Goal: Task Accomplishment & Management: Use online tool/utility

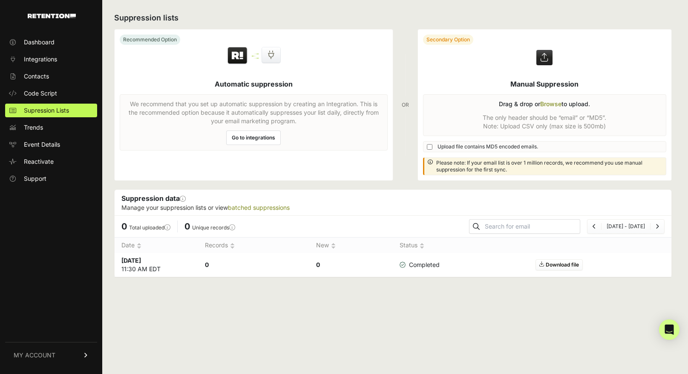
click at [428, 146] on input "Upload file contains MD5 encoded emails." at bounding box center [430, 147] width 6 height 6
checkbox input "true"
click at [569, 266] on link "Download file" at bounding box center [559, 264] width 47 height 11
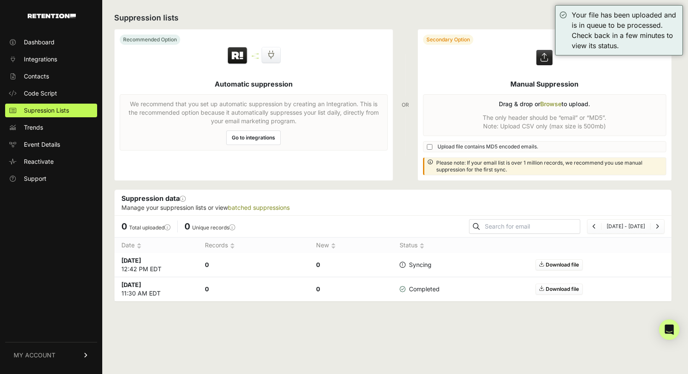
click at [449, 212] on div "Suppression data This section will show you information for any manually upload…" at bounding box center [393, 203] width 557 height 26
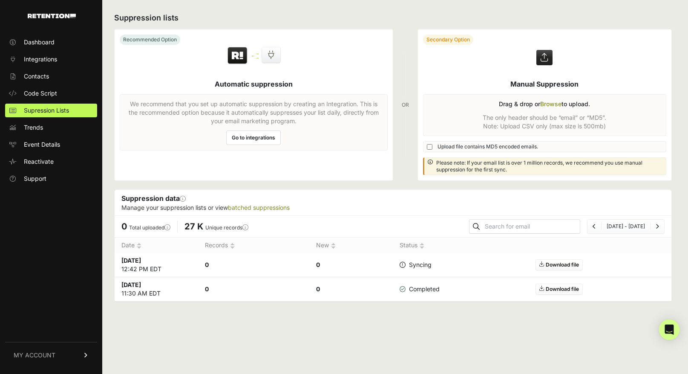
click at [250, 231] on li "27 K Unique records This reflects how many unique email addresses are contained…" at bounding box center [216, 226] width 78 height 12
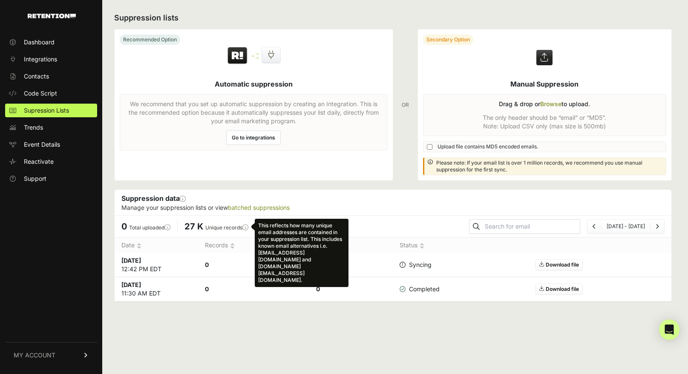
click at [248, 226] on icon "This reflects how many unique email addresses are contained in your suppression…" at bounding box center [245, 227] width 6 height 9
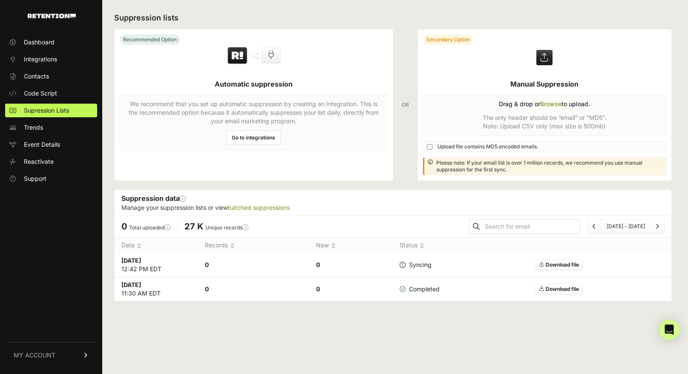
click at [417, 210] on p "Manage your suppression lists or view batched suppressions" at bounding box center [392, 207] width 543 height 9
click at [403, 265] on icon at bounding box center [403, 265] width 6 height 6
drag, startPoint x: 341, startPoint y: 267, endPoint x: 294, endPoint y: 262, distance: 47.1
click at [294, 262] on tr "Oct 15 2025 12:42 PM EDT 1.05 M 1.05 M Completed Download file" at bounding box center [393, 265] width 557 height 24
click at [366, 205] on p "Manage your suppression lists or view batched suppressions" at bounding box center [392, 207] width 543 height 9
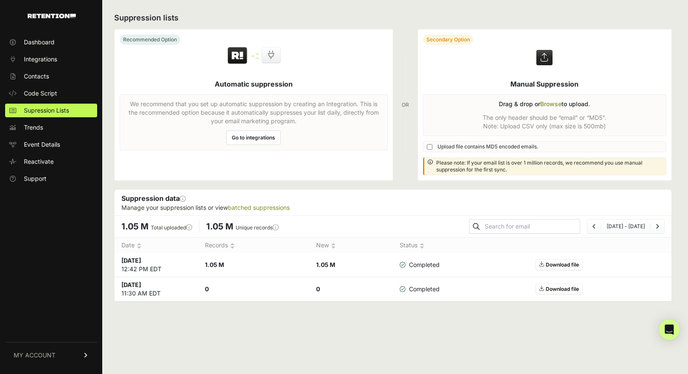
click at [427, 146] on input "Upload file contains MD5 encoded emails." at bounding box center [430, 147] width 6 height 6
checkbox input "true"
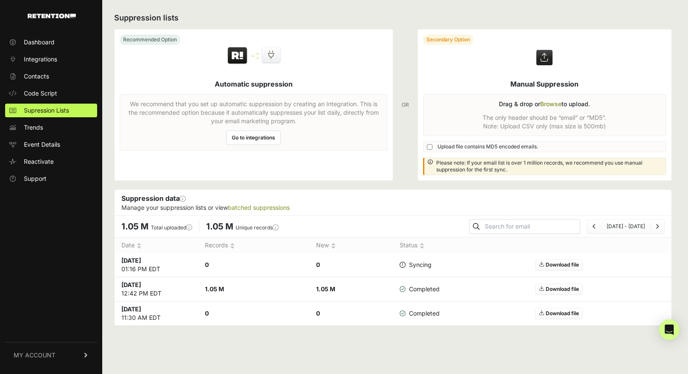
click at [430, 145] on input "Upload file contains MD5 encoded emails." at bounding box center [430, 147] width 6 height 6
checkbox input "true"
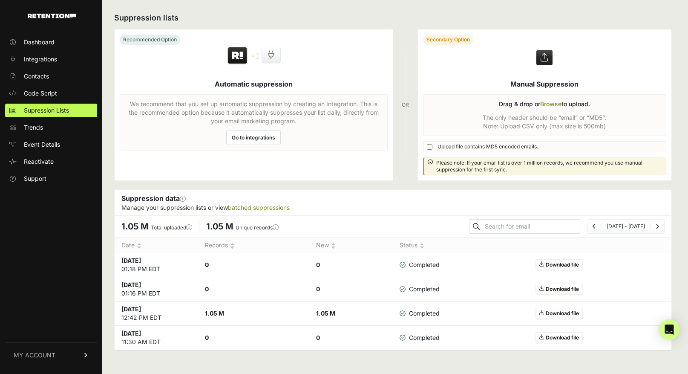
click at [559, 288] on link "Download file" at bounding box center [559, 288] width 47 height 11
click at [678, 256] on div "Suppression lists Recommended Option Automatic suppression We recommend that yo…" at bounding box center [393, 187] width 582 height 374
click at [430, 146] on input "Upload file contains MD5 encoded emails." at bounding box center [430, 147] width 6 height 6
checkbox input "true"
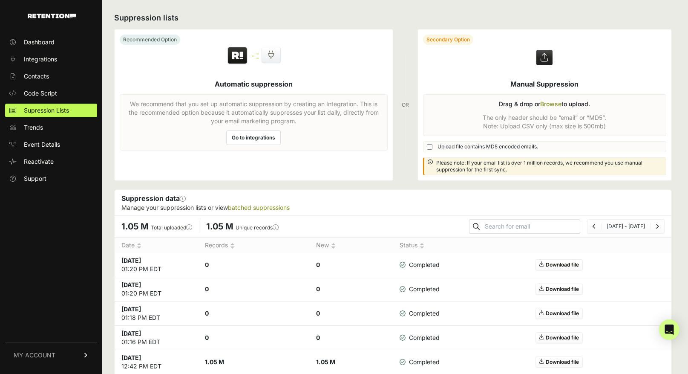
scroll to position [45, 0]
click at [58, 62] on link "Integrations" at bounding box center [51, 59] width 92 height 14
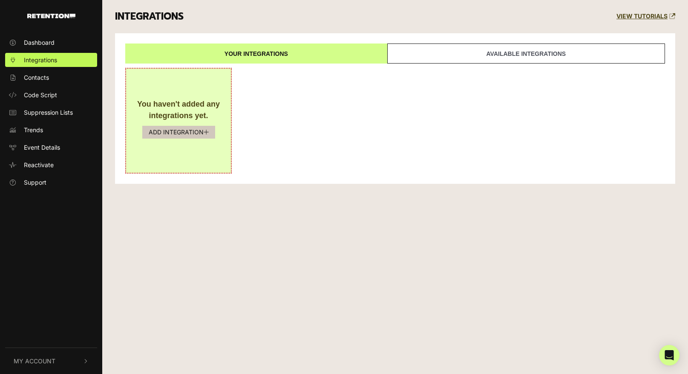
click at [193, 133] on button "ADD INTEGRATION" at bounding box center [178, 132] width 73 height 13
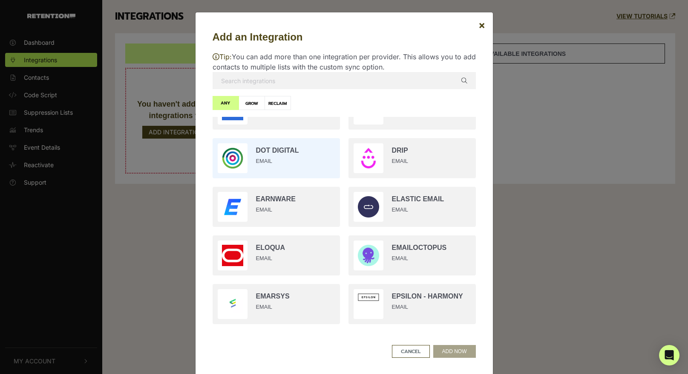
scroll to position [331, 0]
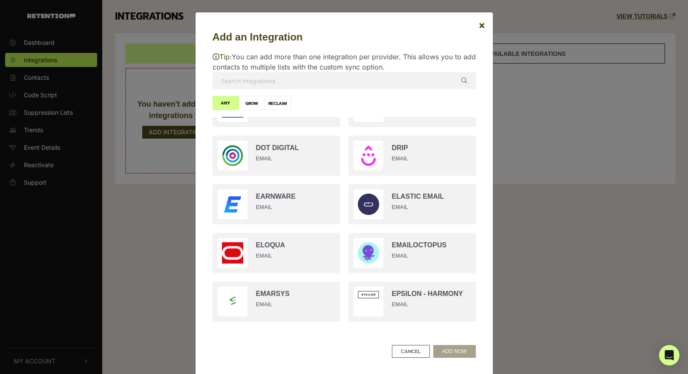
click at [298, 83] on input "text" at bounding box center [344, 80] width 263 height 17
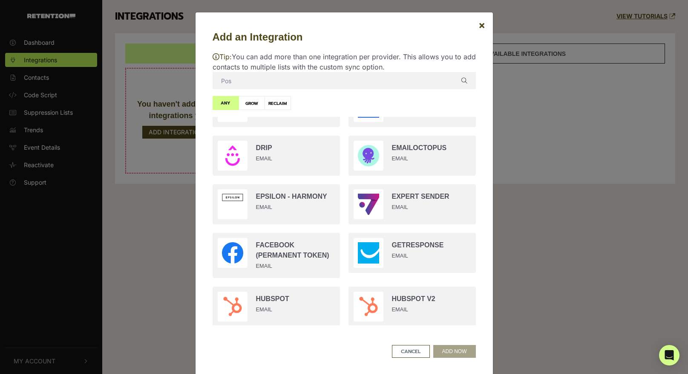
scroll to position [0, 0]
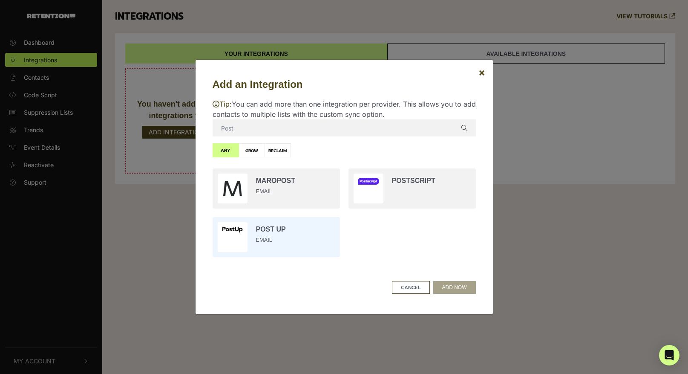
type input "Post"
click at [279, 231] on input "radio" at bounding box center [276, 237] width 136 height 49
radio input "true"
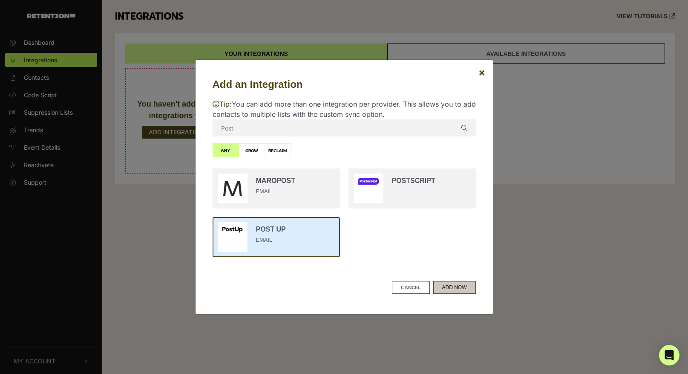
click at [452, 288] on button "ADD NOW" at bounding box center [454, 287] width 43 height 13
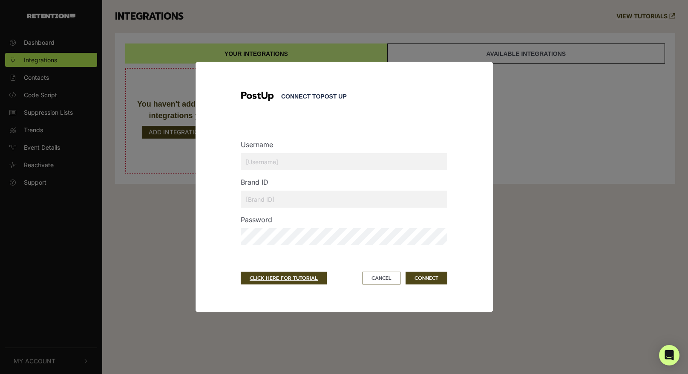
click at [292, 161] on input "text" at bounding box center [344, 161] width 207 height 17
click at [468, 149] on div "Connect to Post Up Username Brand ID Password CLICK HERE FOR TUTORIAL Cancel CO…" at bounding box center [344, 186] width 263 height 215
click at [407, 184] on div "Brand ID" at bounding box center [343, 195] width 219 height 37
click at [401, 196] on input "text" at bounding box center [344, 198] width 207 height 17
click at [263, 165] on input "text" at bounding box center [344, 161] width 207 height 17
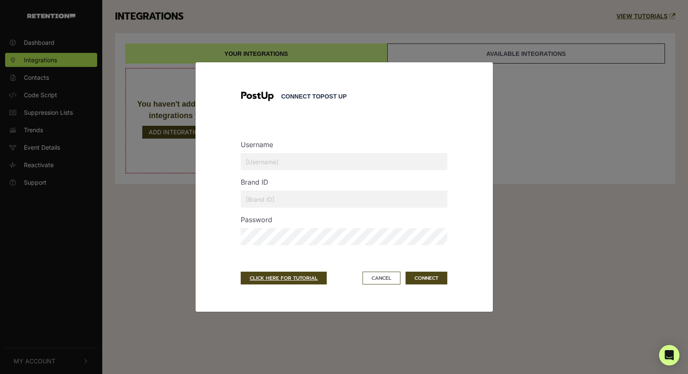
click at [218, 156] on div "Connect to Post Up Username Brand ID Password CLICK HERE FOR TUTORIAL Cancel CO…" at bounding box center [344, 186] width 263 height 215
click at [300, 161] on input "text" at bounding box center [344, 161] width 207 height 17
type input "[EMAIL_ADDRESS][PERSON_NAME][DOMAIN_NAME]"
click at [397, 128] on div "Username [EMAIL_ADDRESS][PERSON_NAME][DOMAIN_NAME] Brand ID Password" at bounding box center [344, 191] width 207 height 135
click at [465, 237] on div "Connect to Post Up Username [EMAIL_ADDRESS][PERSON_NAME][DOMAIN_NAME] Brand ID …" at bounding box center [344, 186] width 263 height 215
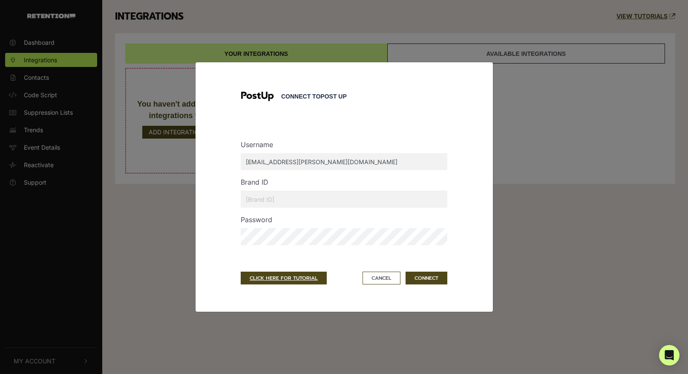
click at [341, 202] on input "text" at bounding box center [344, 198] width 207 height 17
click at [298, 279] on link "CLICK HERE FOR TUTORIAL" at bounding box center [284, 277] width 86 height 13
click at [286, 202] on input "text" at bounding box center [344, 198] width 207 height 17
click at [291, 202] on input "text" at bounding box center [344, 198] width 207 height 17
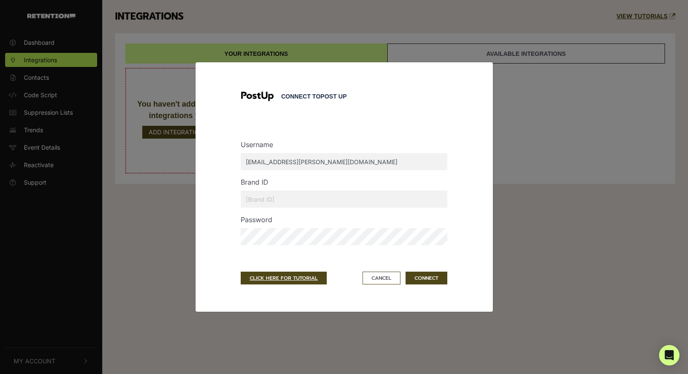
paste input "TownHall Newsletters"
type input "TownHall Newsletters"
click at [437, 280] on button "CONNECT" at bounding box center [427, 277] width 42 height 13
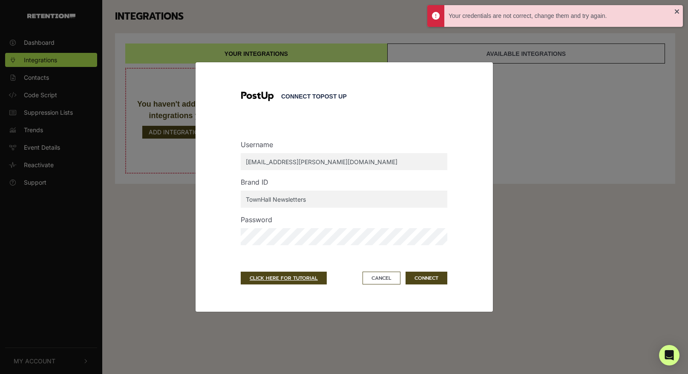
drag, startPoint x: 318, startPoint y: 198, endPoint x: 274, endPoint y: 187, distance: 45.3
click at [274, 187] on div "Brand ID TownHall Newsletters" at bounding box center [343, 195] width 219 height 37
click at [429, 280] on button "CONNECT" at bounding box center [427, 277] width 42 height 13
click at [271, 198] on input "text" at bounding box center [344, 198] width 207 height 17
drag, startPoint x: 270, startPoint y: 182, endPoint x: 244, endPoint y: 178, distance: 26.3
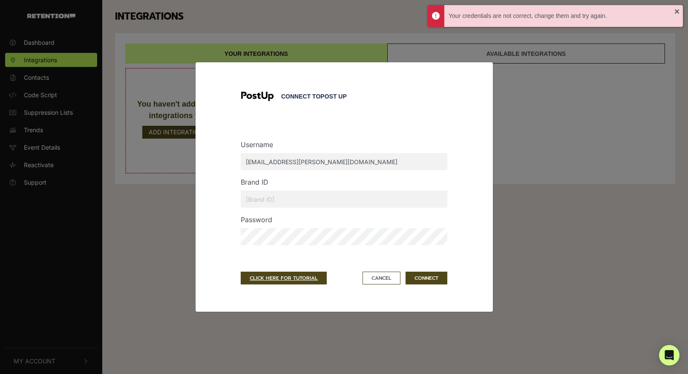
click at [244, 178] on div "Brand ID" at bounding box center [343, 195] width 219 height 37
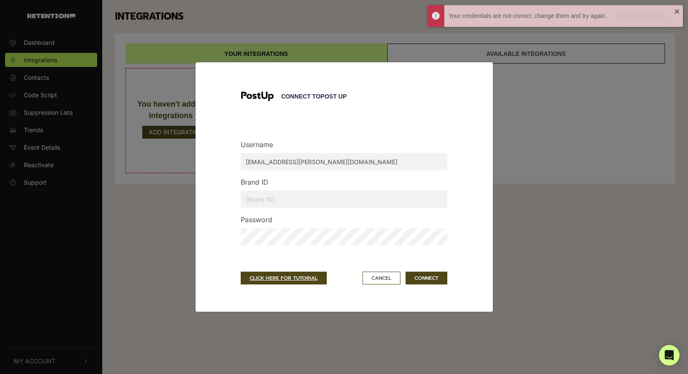
click at [273, 184] on div "Brand ID" at bounding box center [343, 195] width 219 height 37
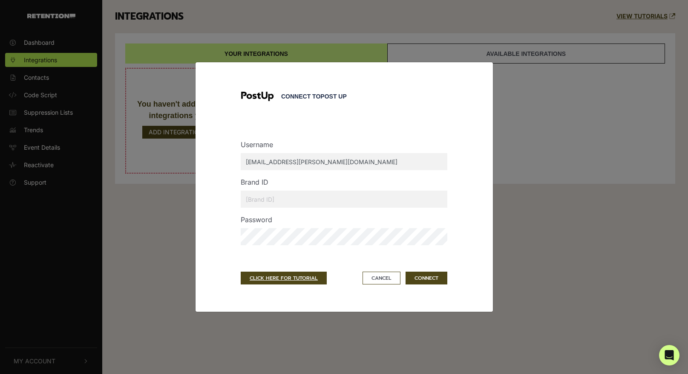
drag, startPoint x: 274, startPoint y: 180, endPoint x: 240, endPoint y: 180, distance: 34.1
click at [240, 180] on div "Brand ID" at bounding box center [343, 195] width 219 height 37
copy label "Brand ID"
